Goal: Task Accomplishment & Management: Complete application form

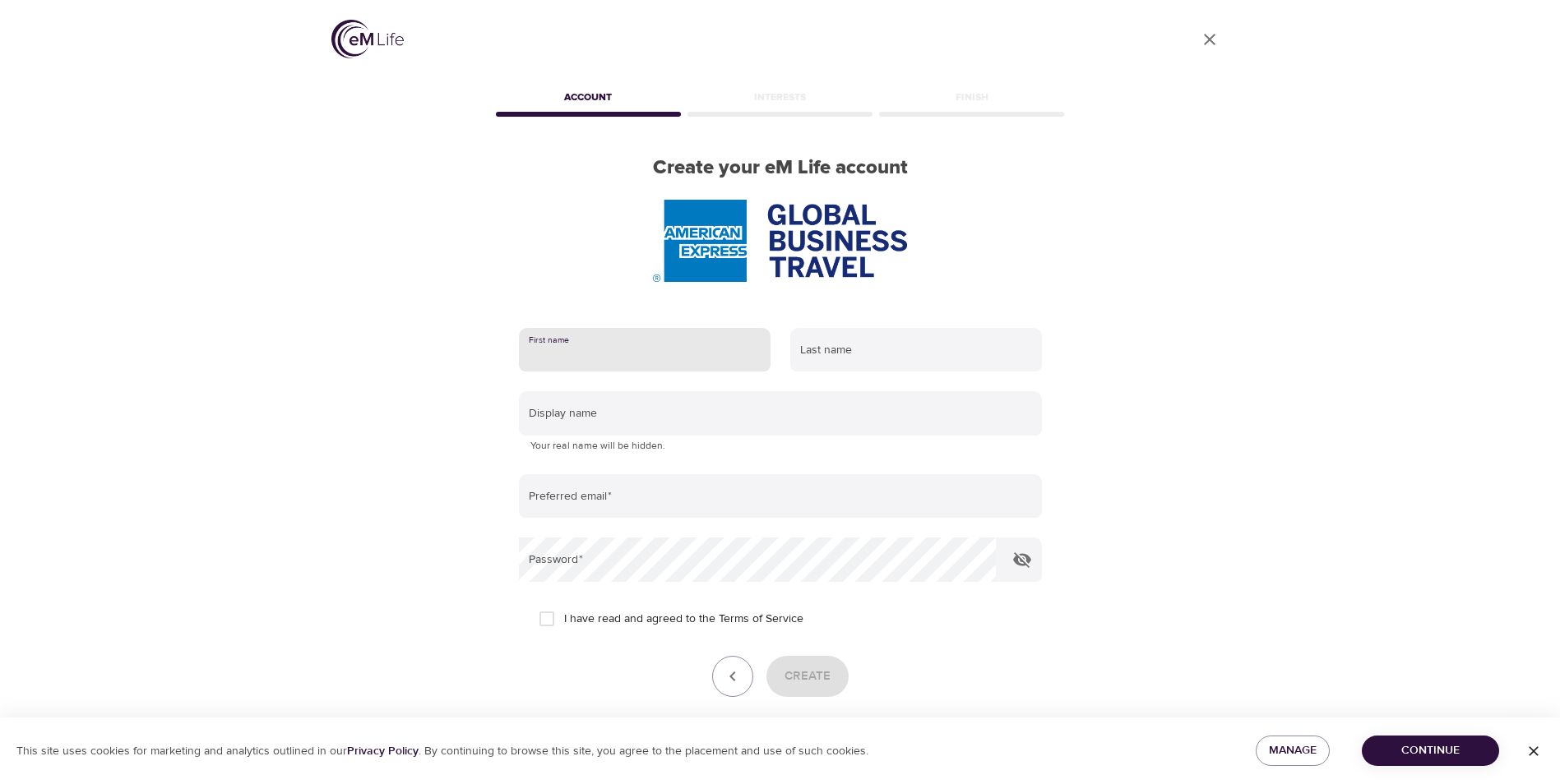
click at [660, 347] on input "text" at bounding box center [644, 350] width 251 height 45
click at [652, 352] on input "text" at bounding box center [644, 350] width 251 height 45
type input "[PERSON_NAME]"
click at [977, 354] on input "text" at bounding box center [915, 350] width 251 height 45
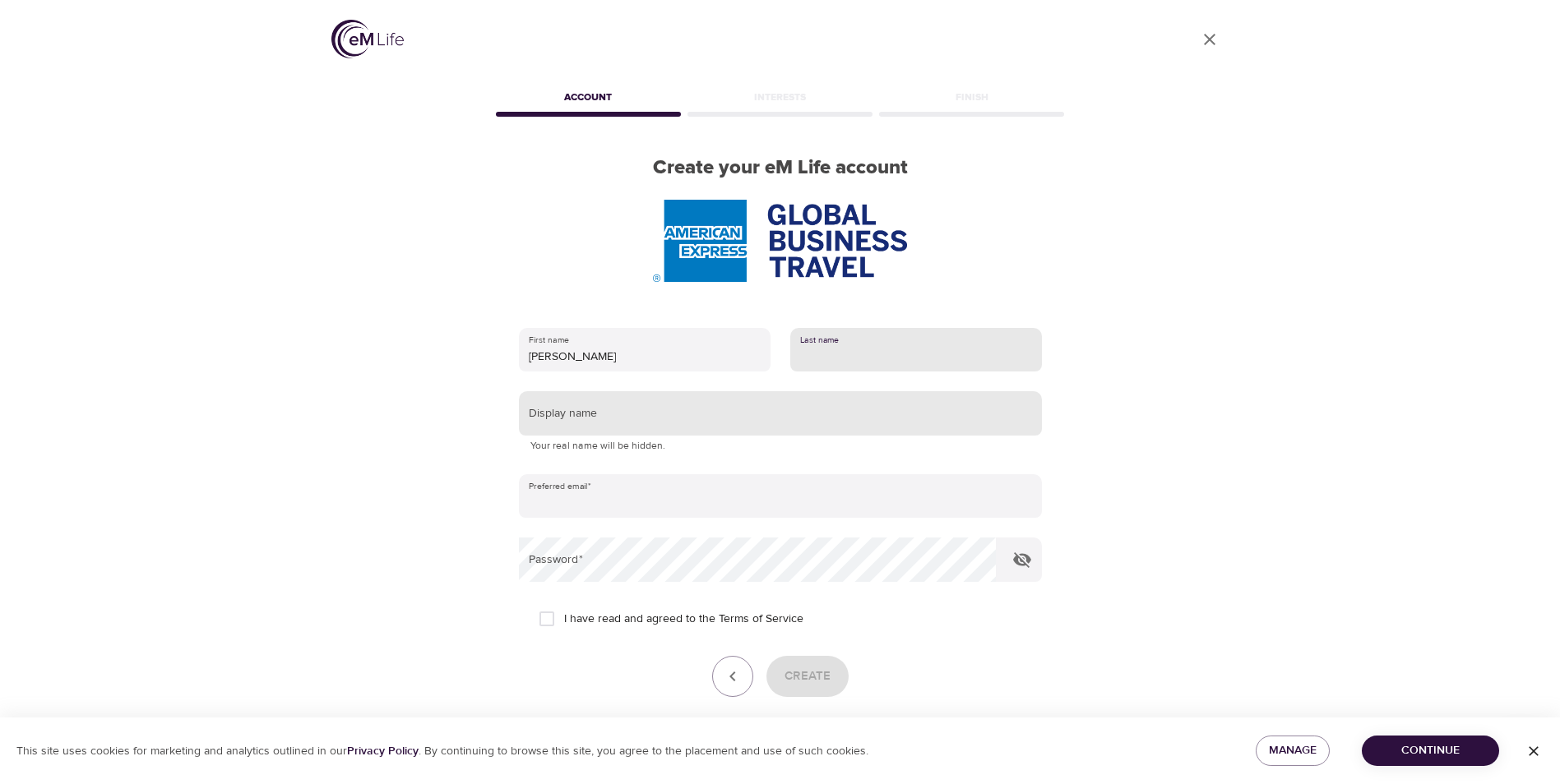
type input "[PERSON_NAME]"
type input "[PERSON_NAME][EMAIL_ADDRESS][PERSON_NAME][DOMAIN_NAME]"
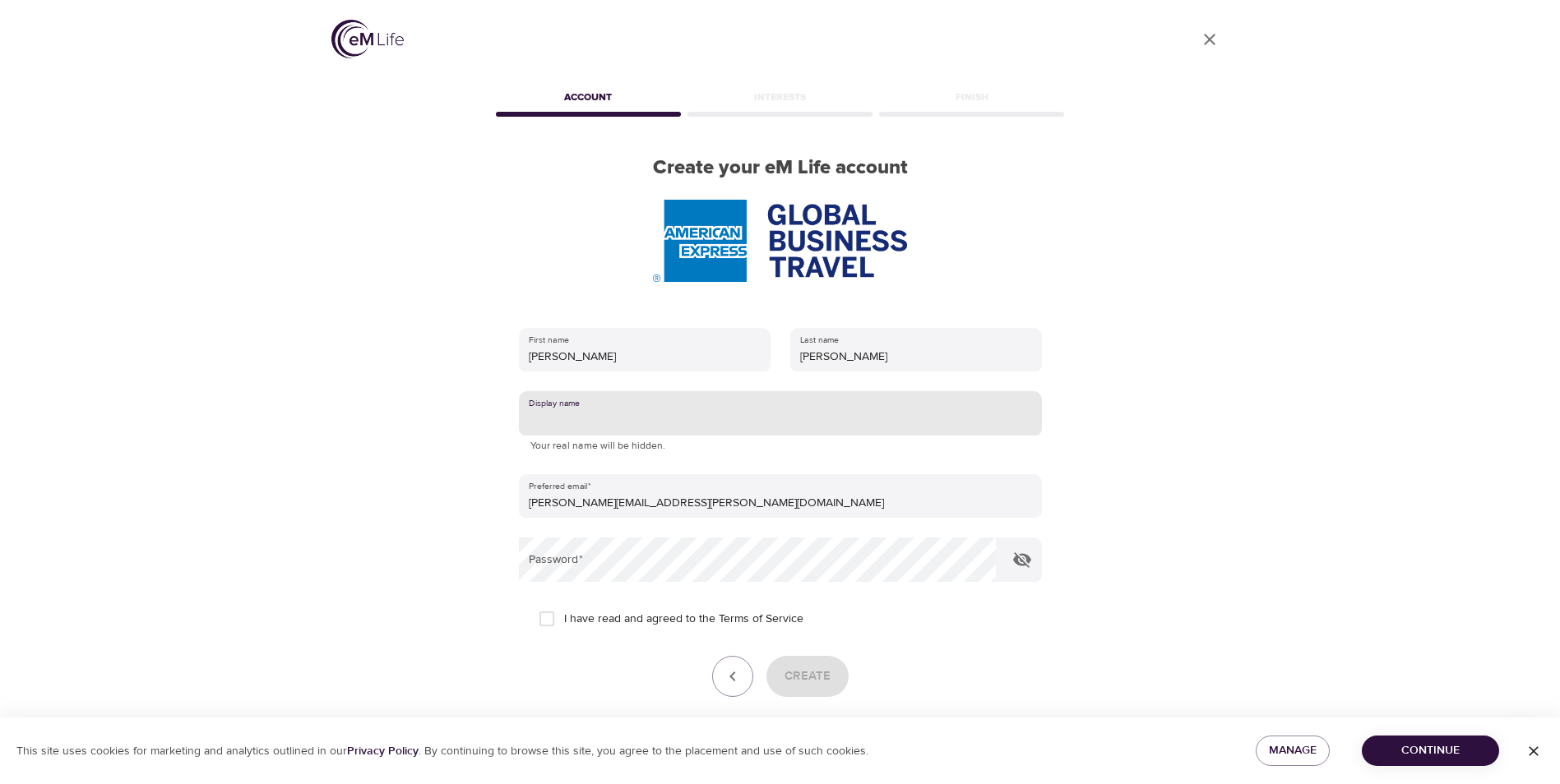
click at [645, 412] on input "text" at bounding box center [780, 413] width 523 height 45
type input "C"
click at [1019, 555] on icon "button" at bounding box center [1022, 559] width 20 height 20
type input "[PERSON_NAME]"
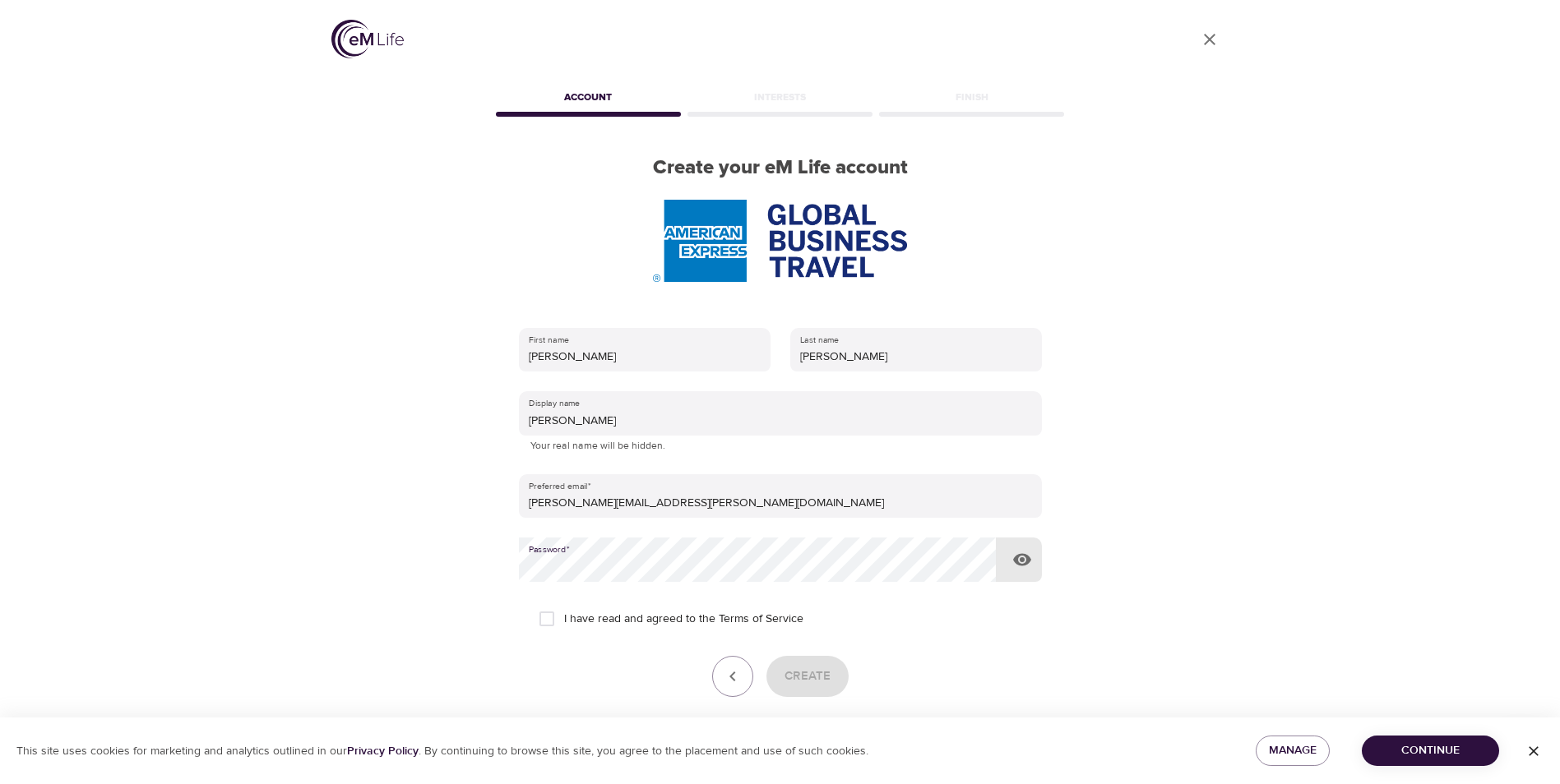
scroll to position [69, 0]
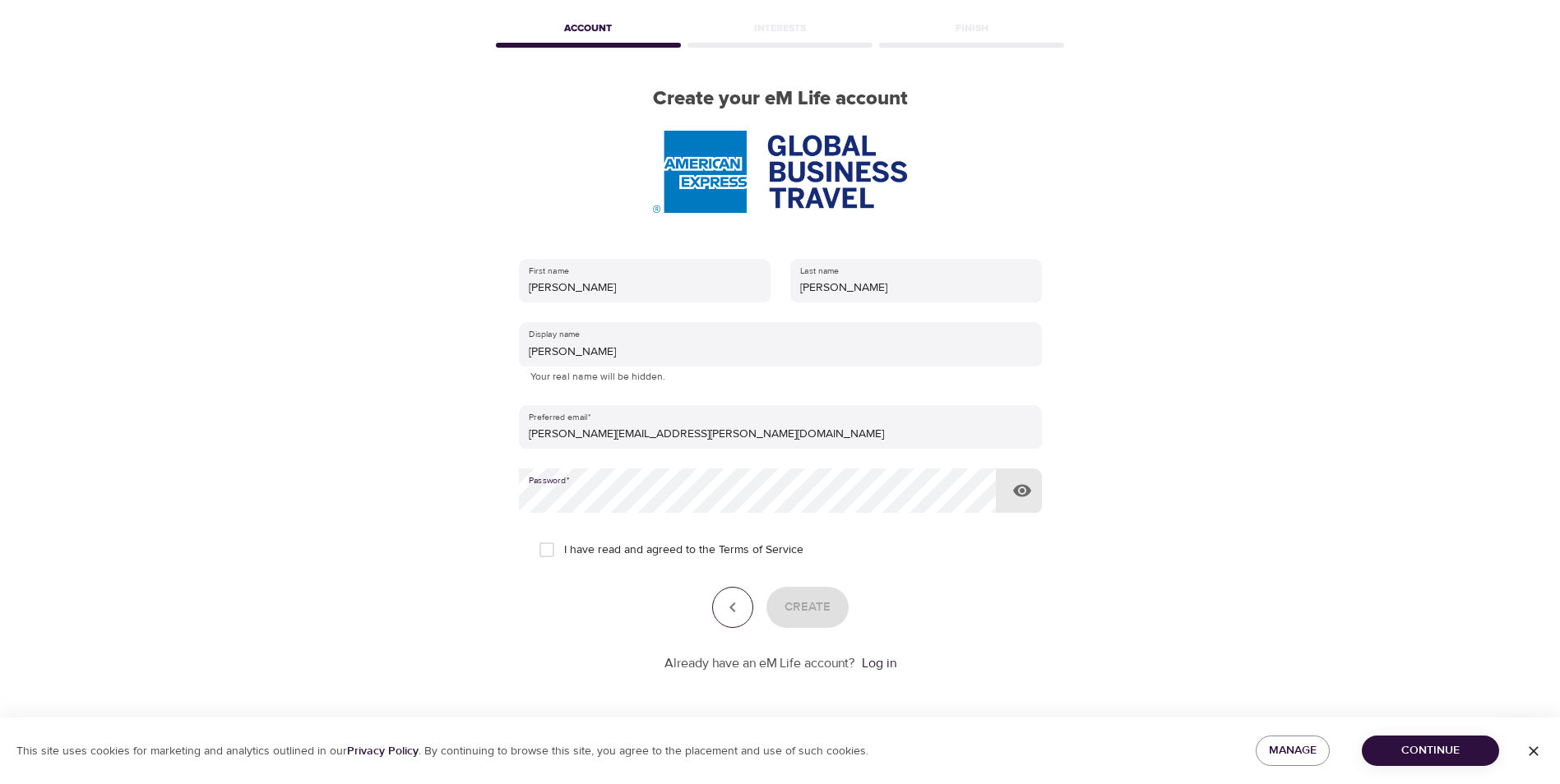
click at [728, 609] on icon "button" at bounding box center [732, 608] width 20 height 20
click at [553, 547] on input "I have read and agreed to the Terms of Service" at bounding box center [547, 550] width 34 height 34
checkbox input "true"
click at [797, 602] on span "Create" at bounding box center [807, 608] width 46 height 22
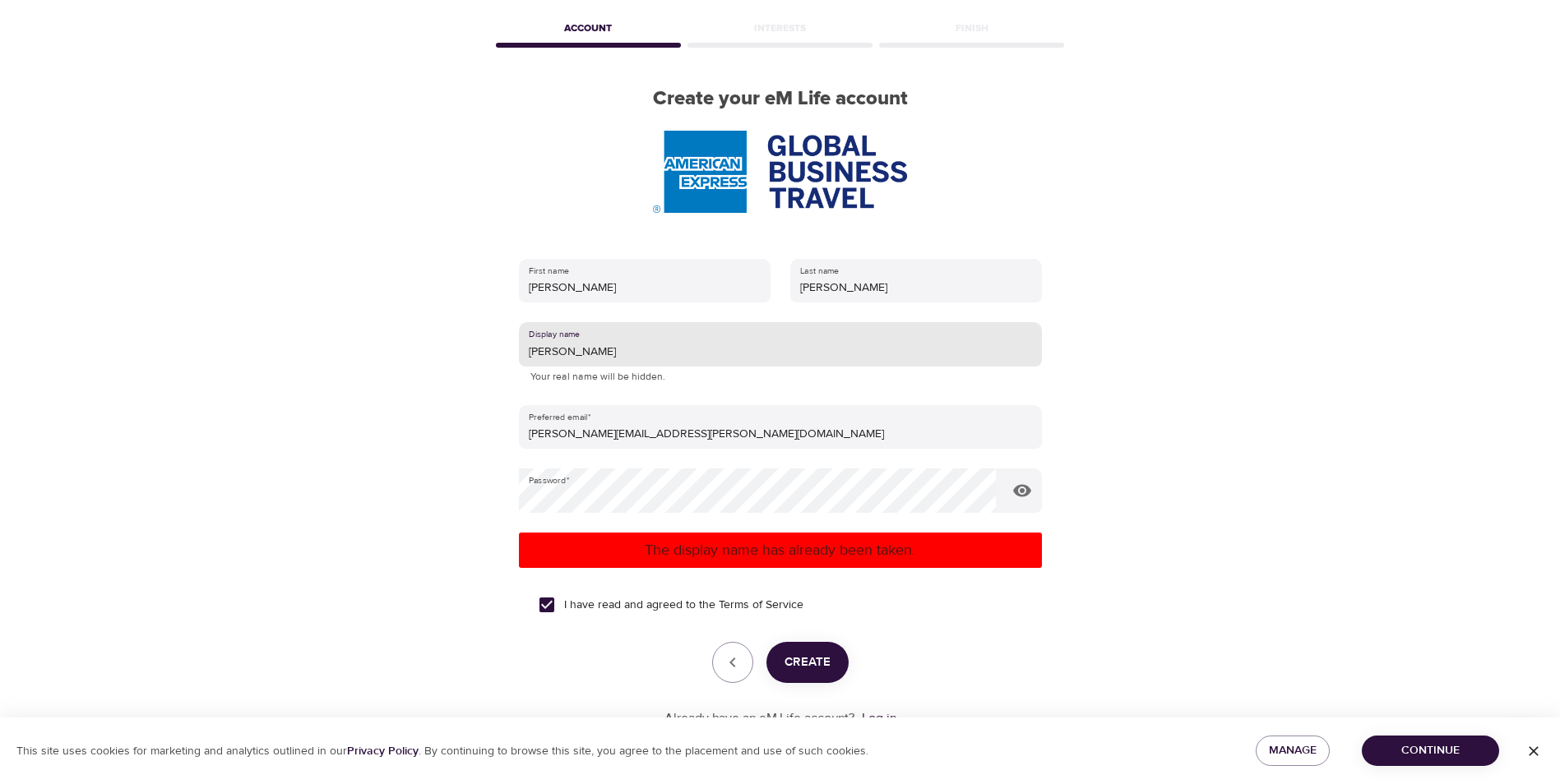
click at [591, 354] on input "[PERSON_NAME]" at bounding box center [780, 344] width 523 height 45
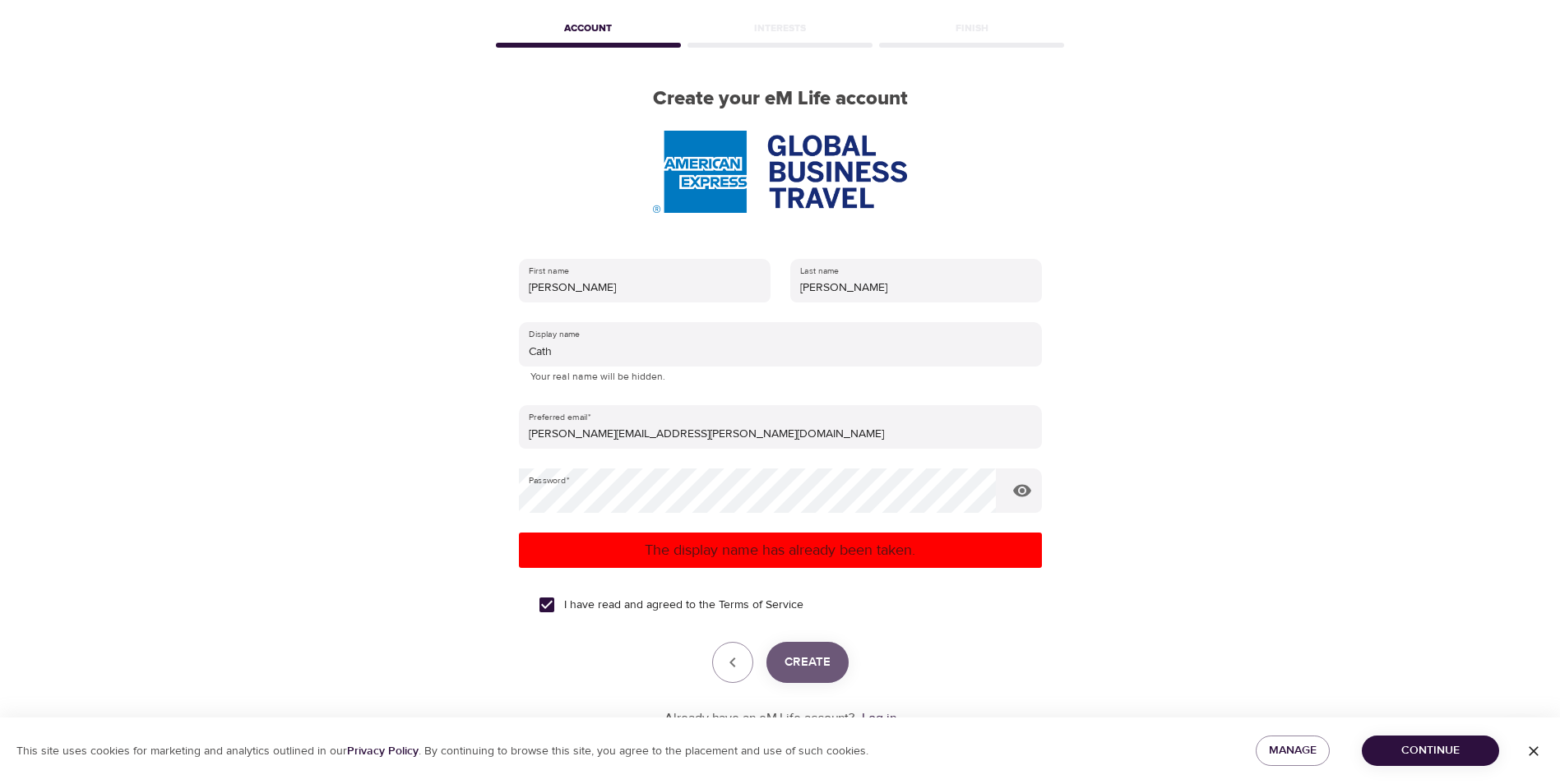
click at [827, 664] on span "Create" at bounding box center [807, 663] width 46 height 22
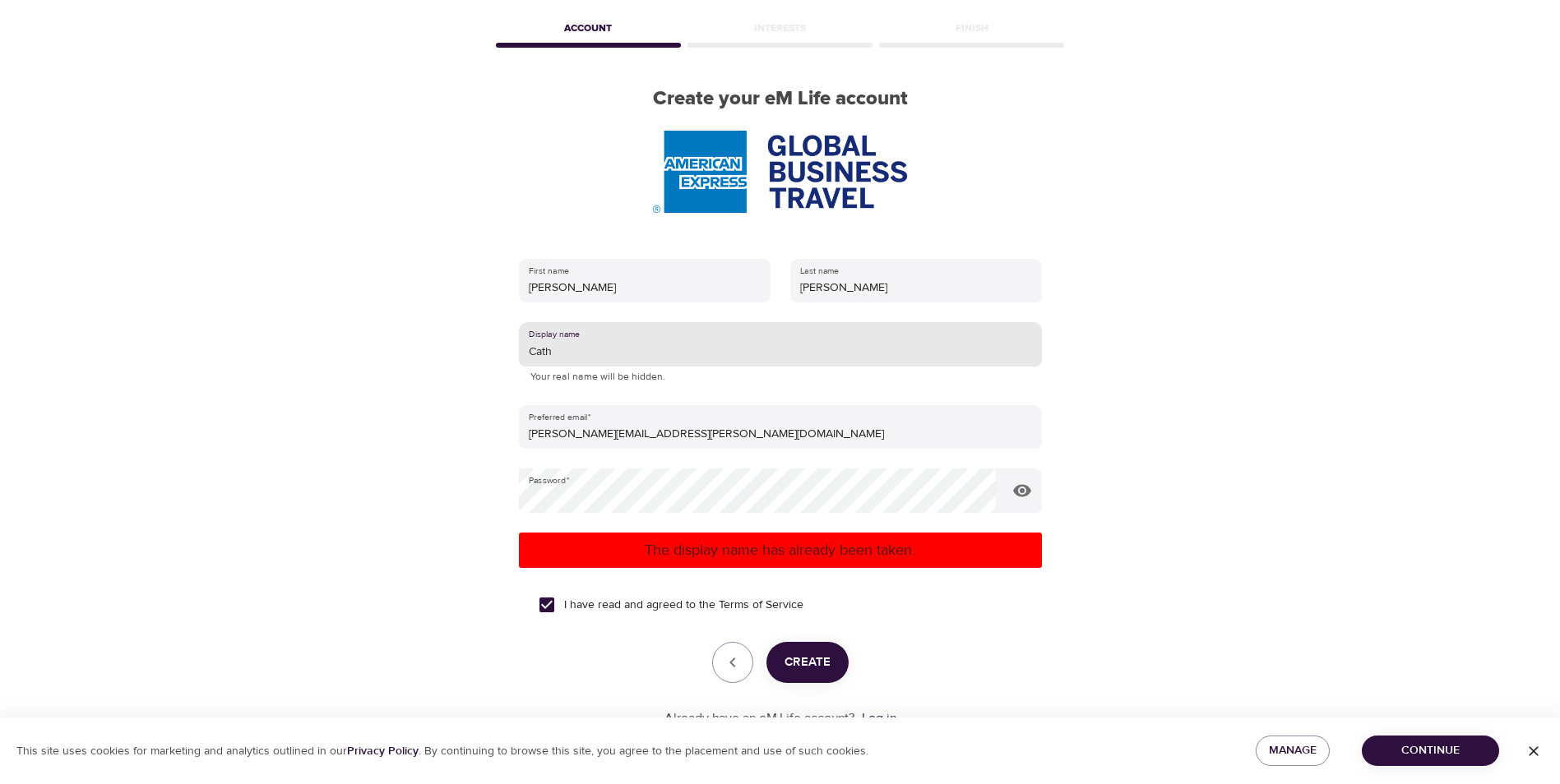
click at [560, 347] on input "Cath" at bounding box center [780, 344] width 523 height 45
type input "[PERSON_NAME]"
click at [791, 663] on span "Create" at bounding box center [807, 663] width 46 height 22
click at [797, 659] on span "Create" at bounding box center [807, 663] width 46 height 22
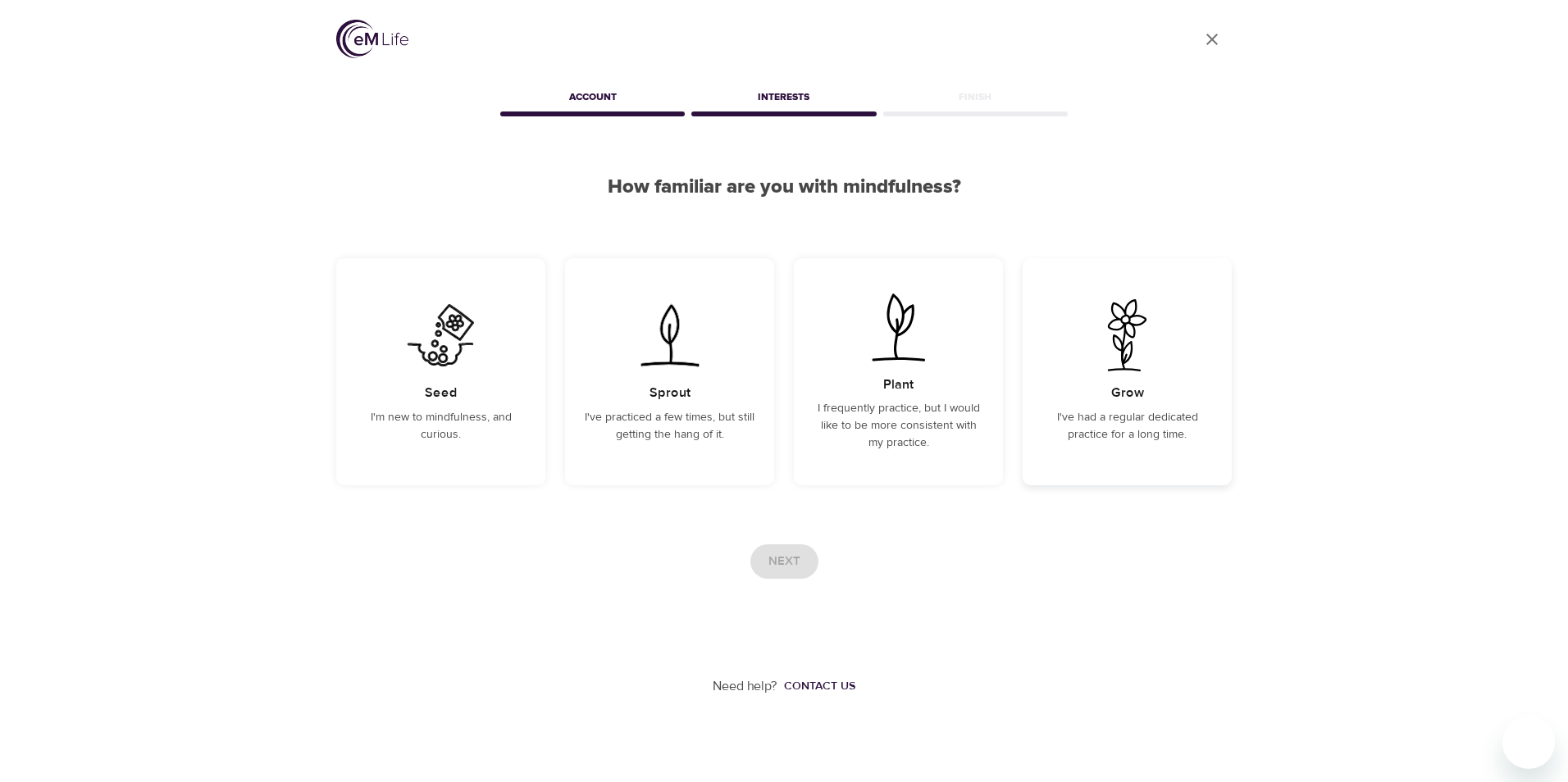
click at [1105, 418] on p "I've had a regular dedicated practice for a long time." at bounding box center [1127, 426] width 170 height 34
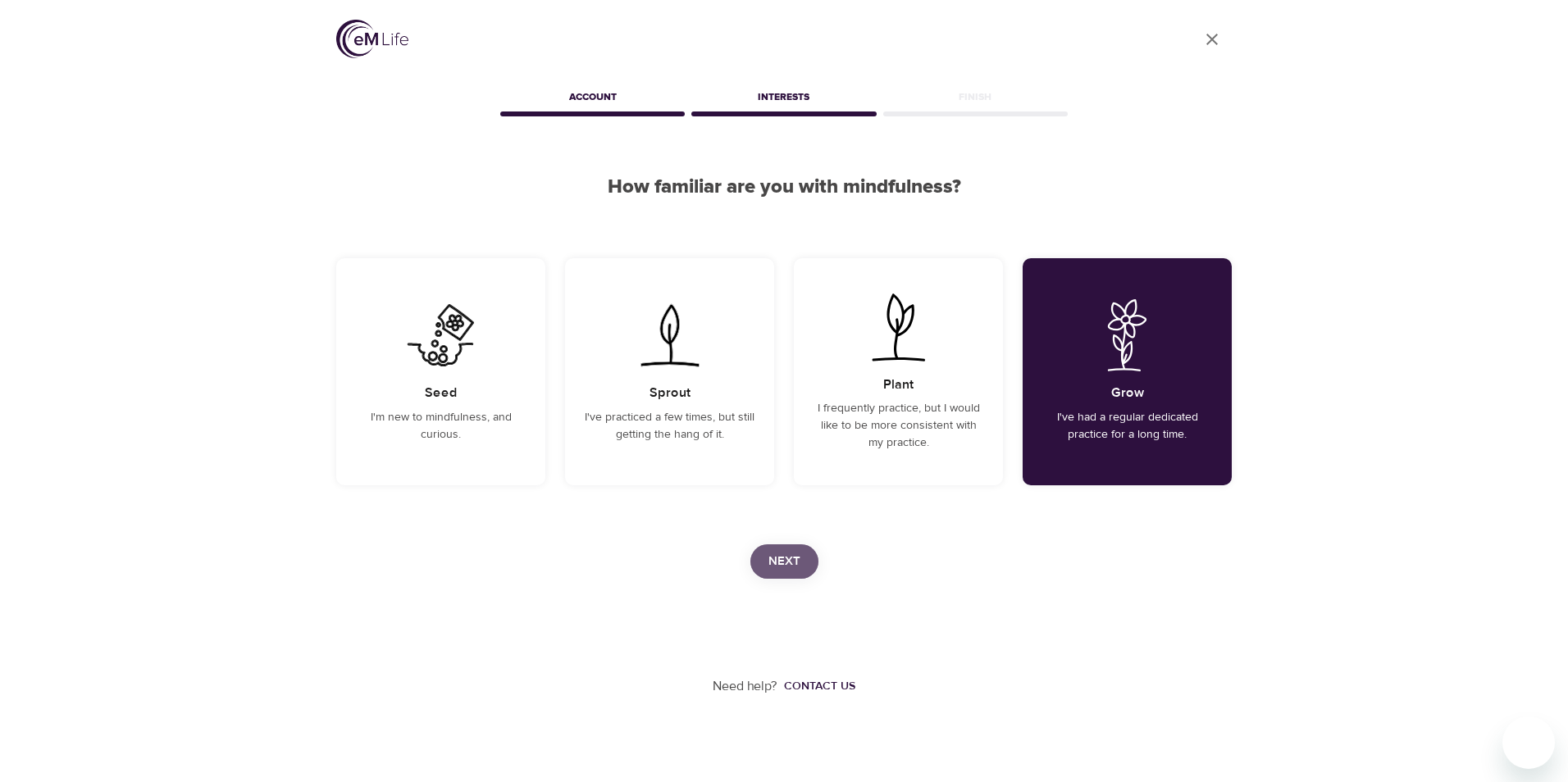
click at [769, 565] on span "Next" at bounding box center [785, 562] width 32 height 22
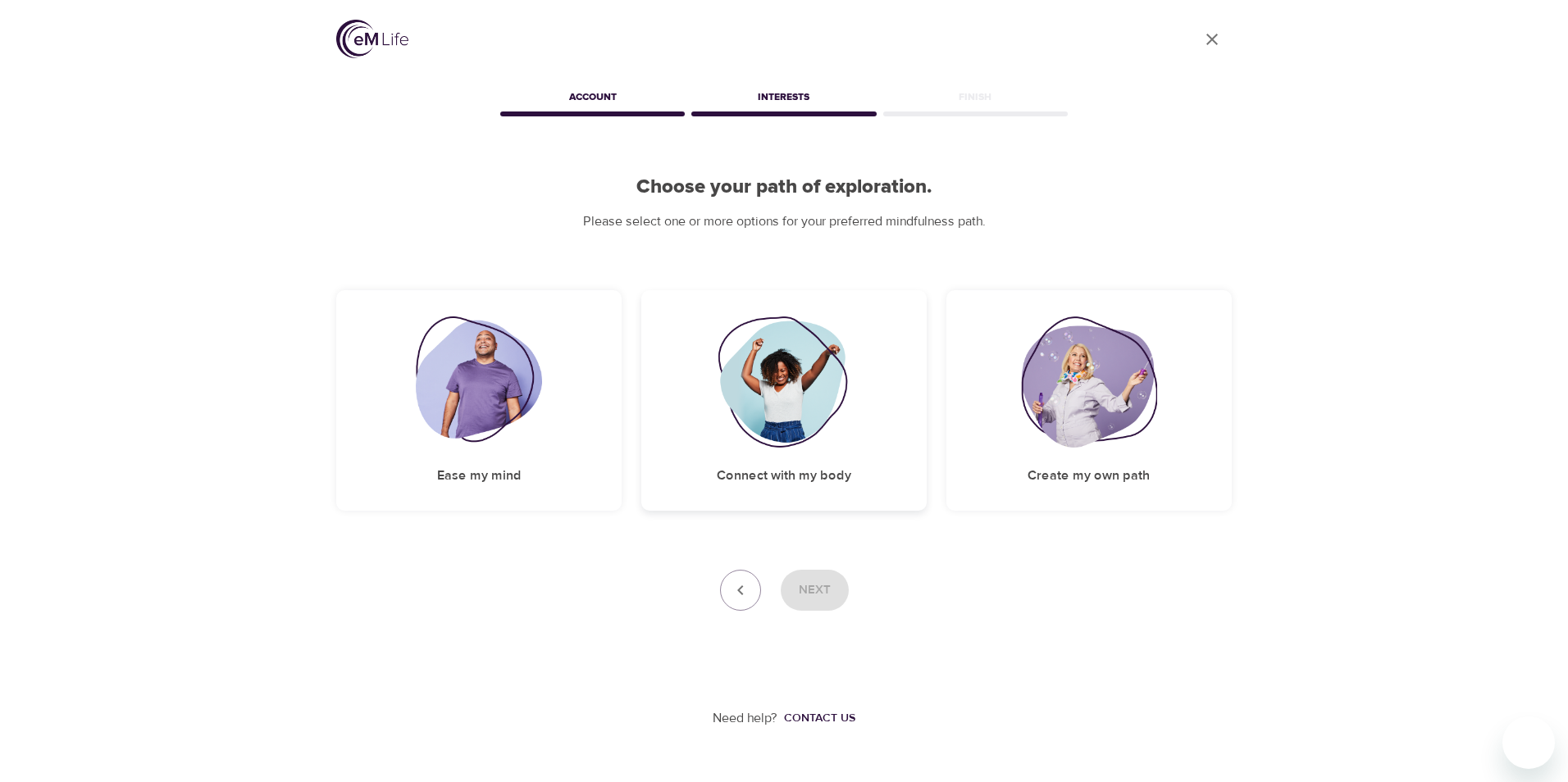
click at [787, 356] on img at bounding box center [784, 382] width 133 height 131
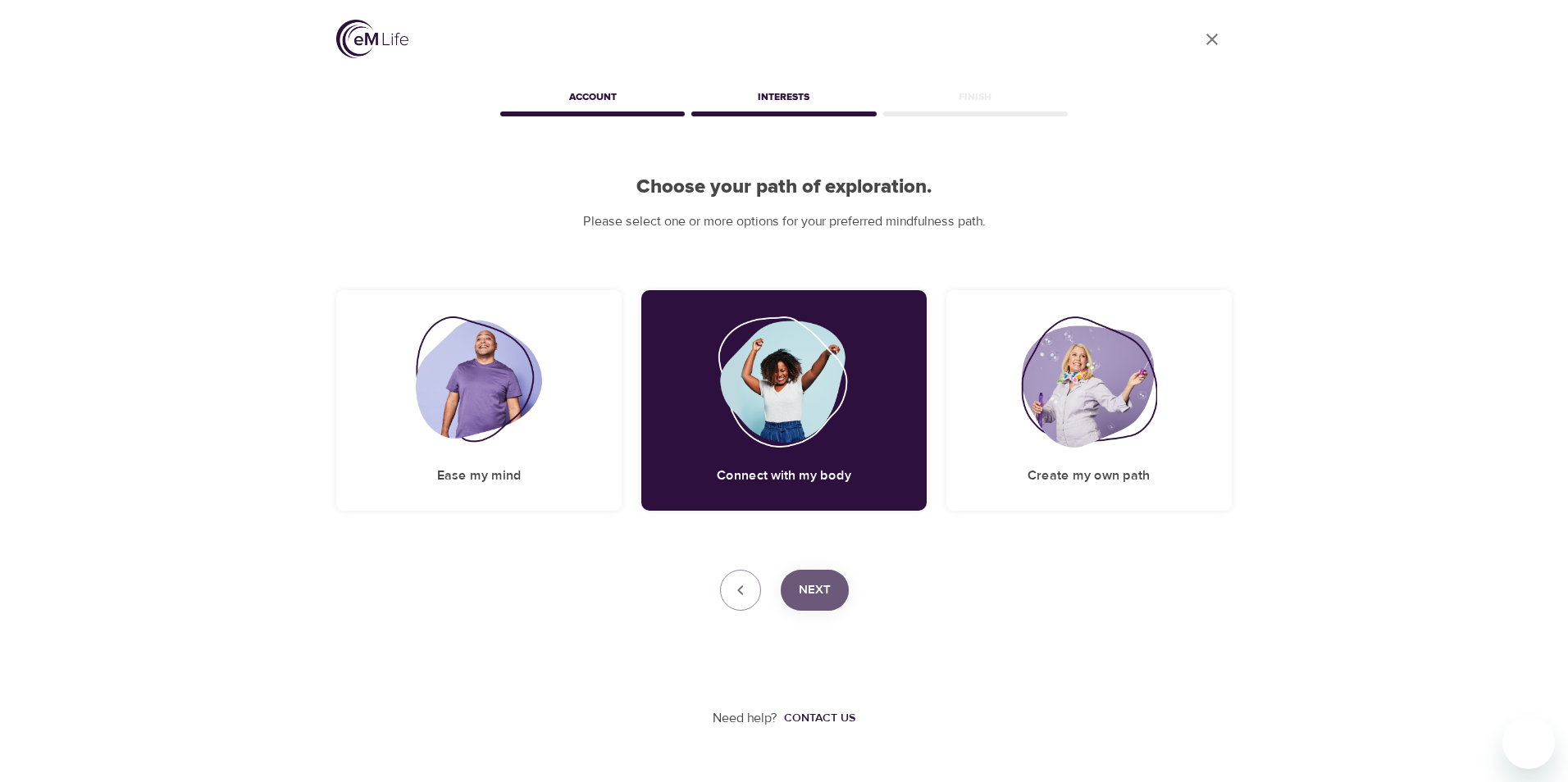
click at [815, 595] on span "Next" at bounding box center [815, 590] width 32 height 22
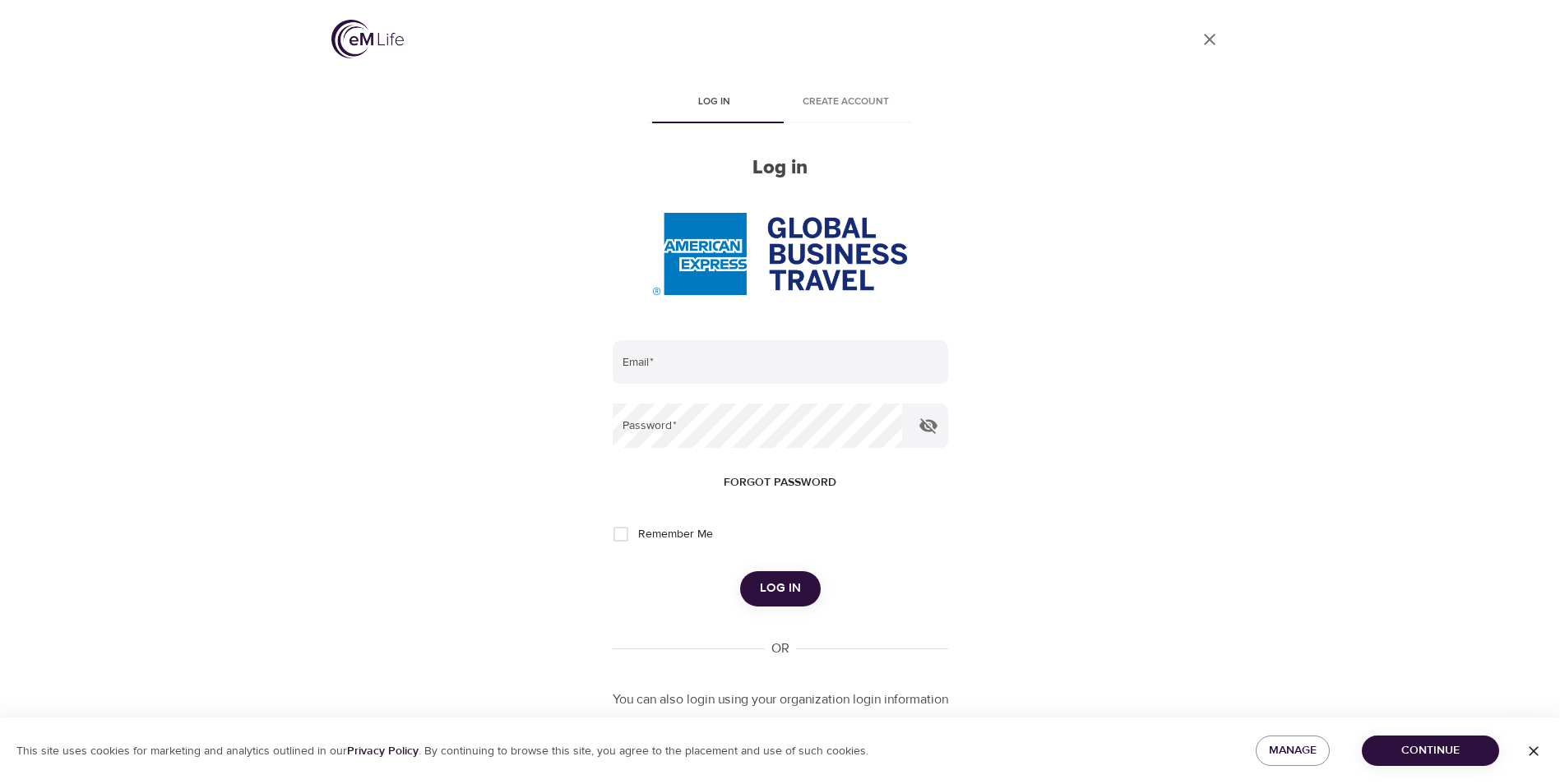
type input "[PERSON_NAME][EMAIL_ADDRESS][PERSON_NAME][DOMAIN_NAME]"
